Goal: Information Seeking & Learning: Learn about a topic

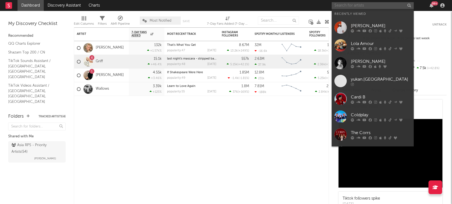
click at [354, 6] on input "text" at bounding box center [373, 5] width 82 height 7
click at [351, 6] on input "text" at bounding box center [373, 5] width 82 height 7
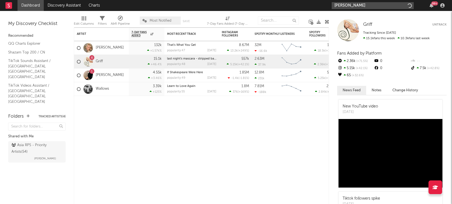
type input "[PERSON_NAME]"
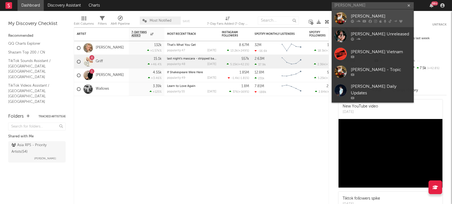
click at [363, 16] on div "[PERSON_NAME]" at bounding box center [381, 16] width 60 height 7
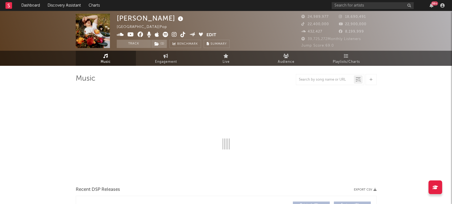
select select "6m"
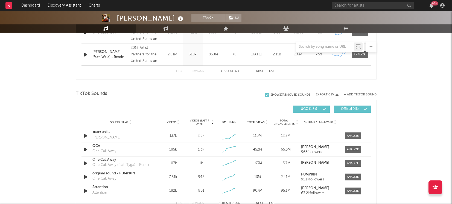
scroll to position [368, 0]
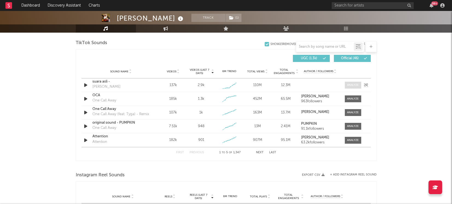
click at [352, 85] on div at bounding box center [353, 85] width 12 height 4
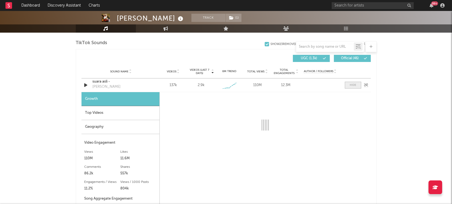
select select "6m"
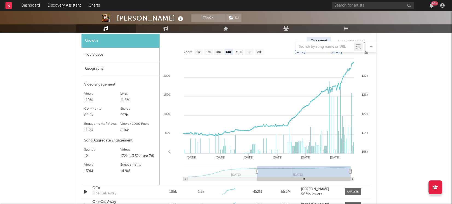
scroll to position [428, 0]
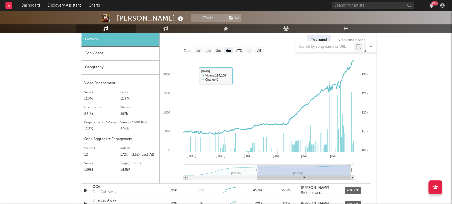
click at [131, 69] on div "Geography" at bounding box center [121, 67] width 78 height 14
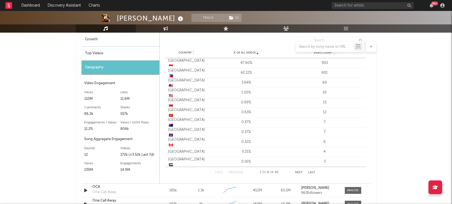
click at [130, 60] on div "Top Videos" at bounding box center [121, 54] width 78 height 14
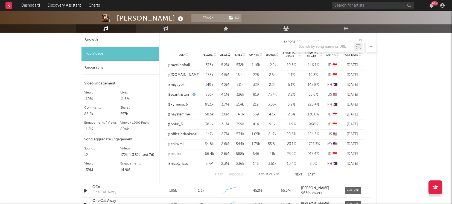
scroll to position [427, 0]
click at [348, 56] on span "Post Date" at bounding box center [351, 55] width 15 height 3
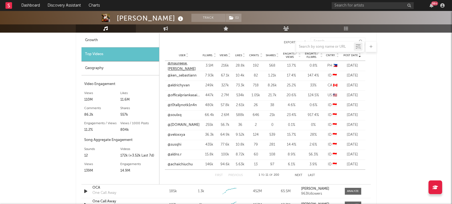
click at [180, 67] on link "@maureese.[PERSON_NAME]" at bounding box center [184, 66] width 32 height 11
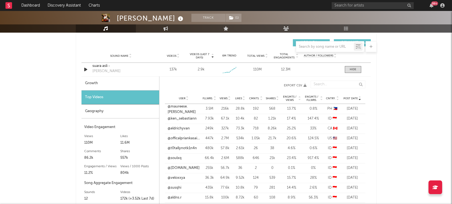
scroll to position [373, 0]
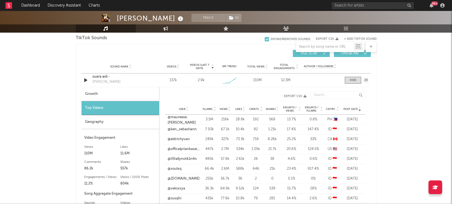
click at [98, 78] on div "suara asli - ㅤ" at bounding box center [121, 76] width 57 height 5
click at [182, 128] on link "@ken_sebastiann" at bounding box center [182, 128] width 29 height 5
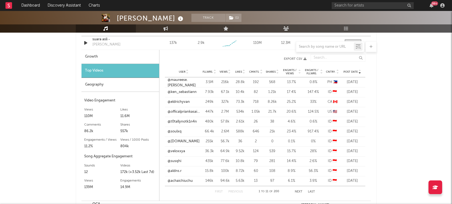
scroll to position [411, 0]
click at [191, 123] on link "@t0tallynotk1n4n" at bounding box center [182, 120] width 29 height 5
click at [171, 132] on link "@soulxq" at bounding box center [175, 130] width 14 height 5
click at [299, 189] on button "Next" at bounding box center [299, 190] width 8 height 3
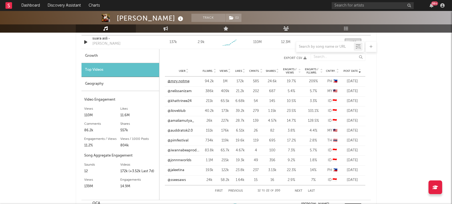
click at [170, 81] on link "@mzy.notme" at bounding box center [179, 81] width 22 height 5
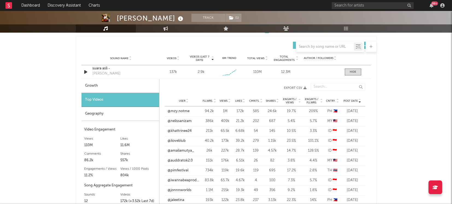
scroll to position [366, 0]
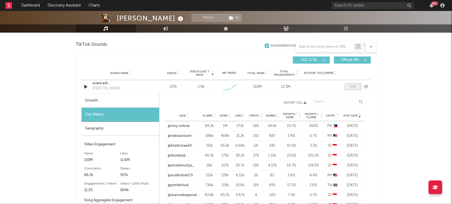
click at [350, 85] on div at bounding box center [353, 87] width 7 height 4
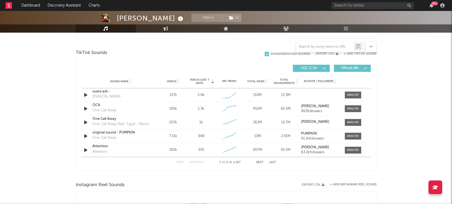
scroll to position [357, 0]
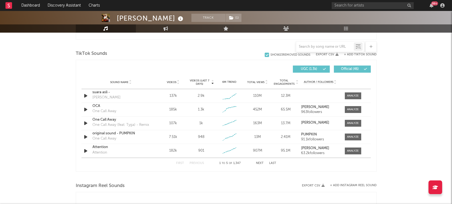
click at [258, 163] on button "Next" at bounding box center [260, 162] width 8 height 3
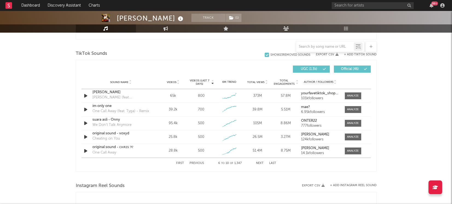
click at [258, 163] on button "Next" at bounding box center [260, 162] width 8 height 3
